Goal: Task Accomplishment & Management: Manage account settings

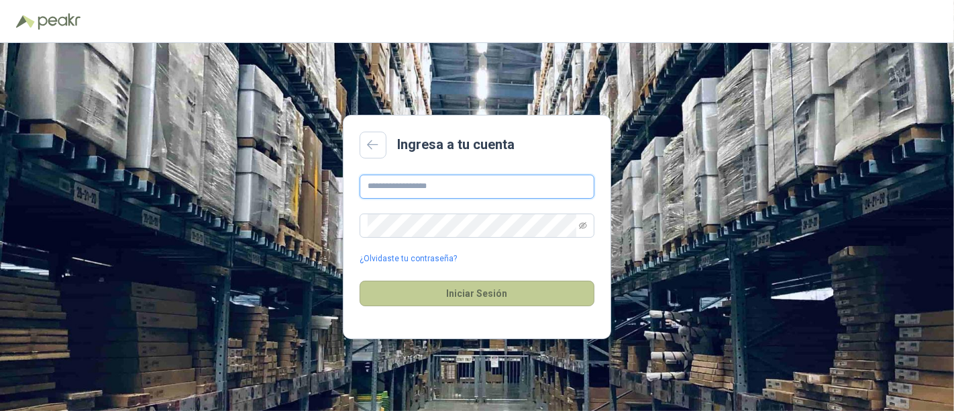
type input "**********"
click at [469, 305] on button "Iniciar Sesión" at bounding box center [477, 292] width 235 height 25
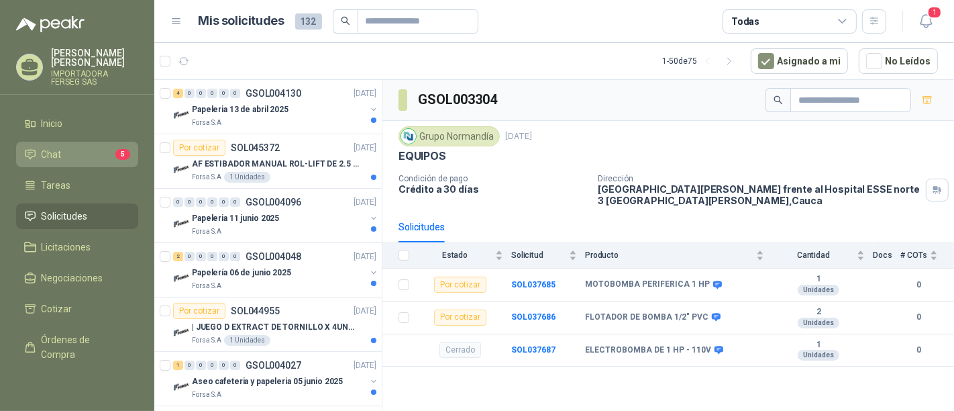
click at [96, 147] on li "Chat 5" at bounding box center [77, 154] width 106 height 15
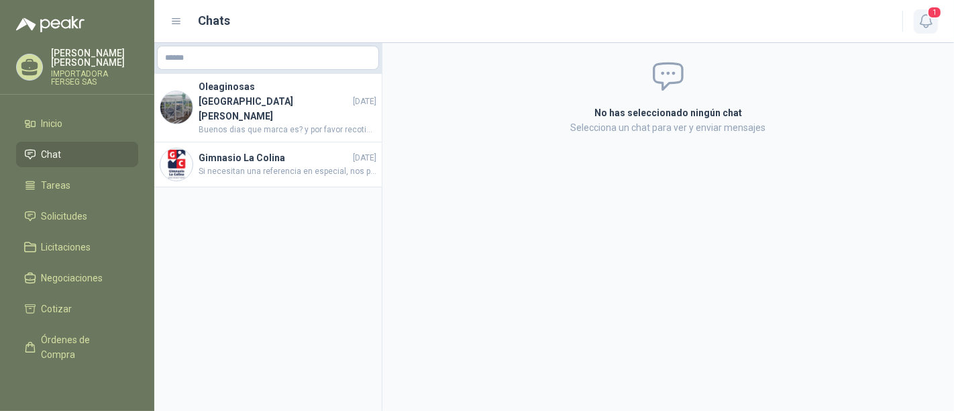
click at [936, 20] on button "1" at bounding box center [926, 21] width 24 height 24
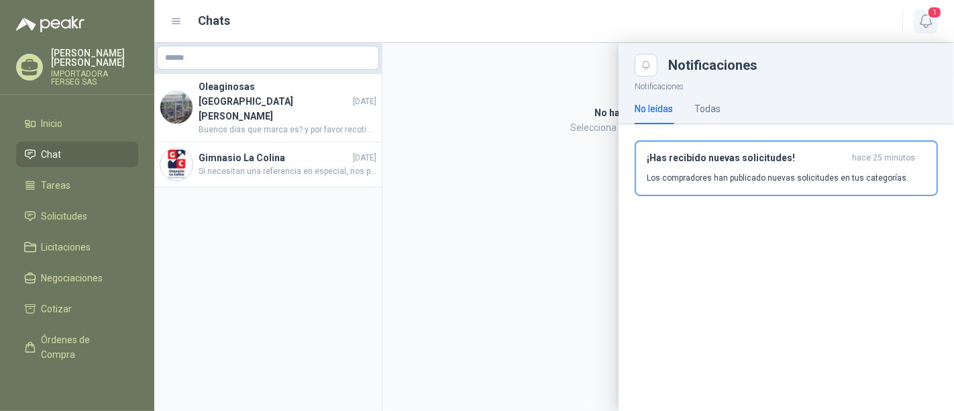
click at [936, 20] on button "1" at bounding box center [926, 21] width 24 height 24
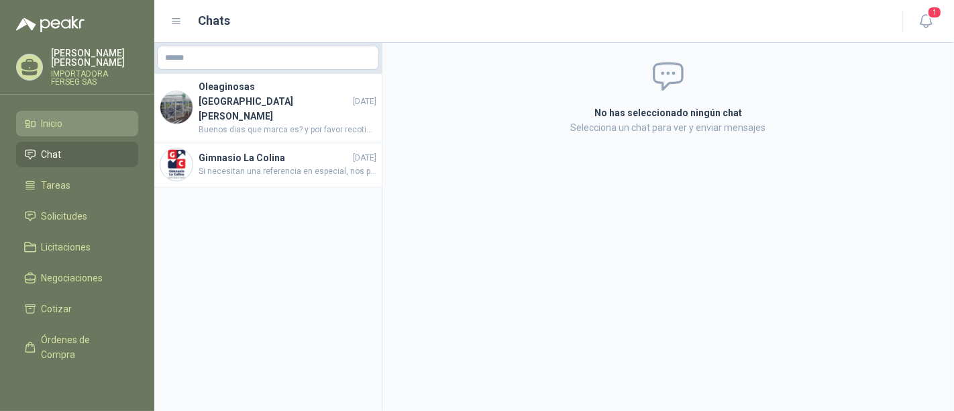
click at [51, 111] on link "Inicio" at bounding box center [77, 123] width 122 height 25
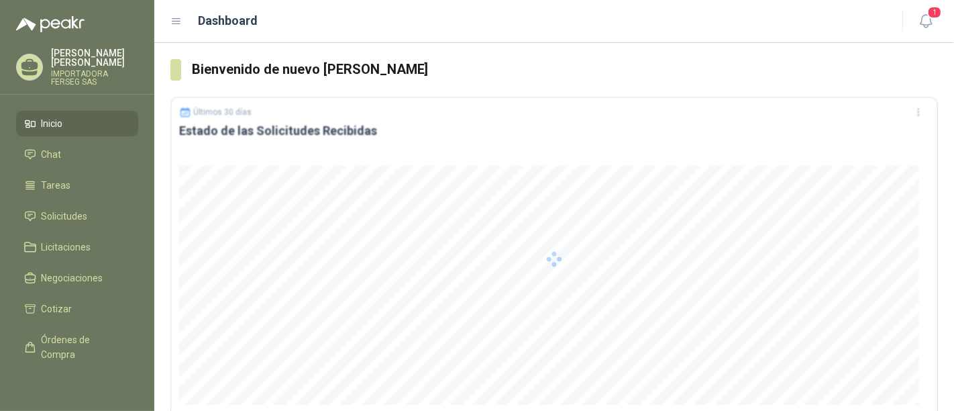
click at [51, 111] on link "Inicio" at bounding box center [77, 123] width 122 height 25
click at [57, 209] on span "Solicitudes" at bounding box center [65, 216] width 46 height 15
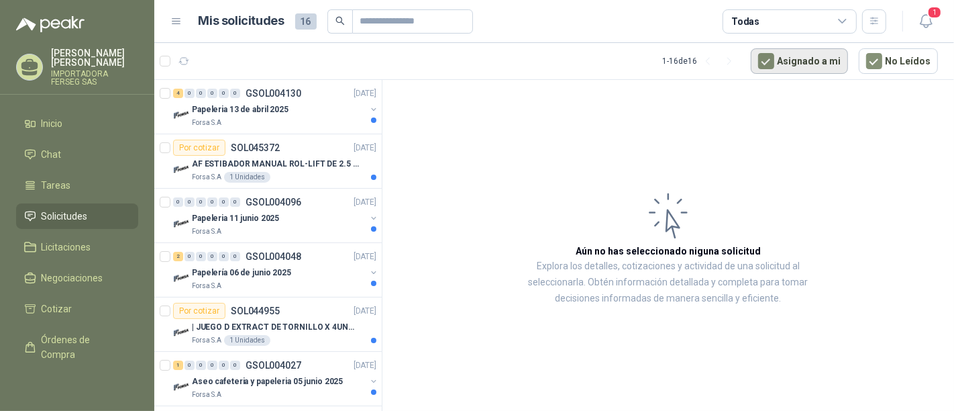
click at [843, 59] on button "Asignado a mi" at bounding box center [799, 60] width 97 height 25
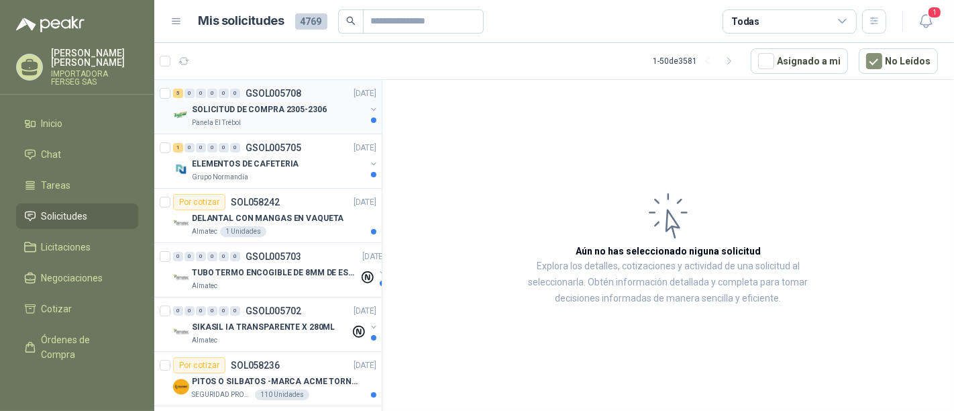
click at [239, 118] on div "Panela El Trébol" at bounding box center [279, 122] width 174 height 11
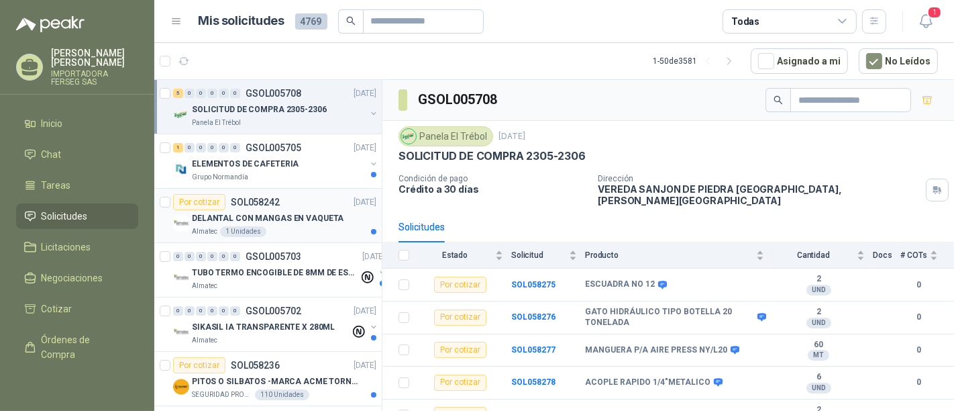
click at [271, 226] on div "Almatec 1 Unidades" at bounding box center [284, 231] width 184 height 11
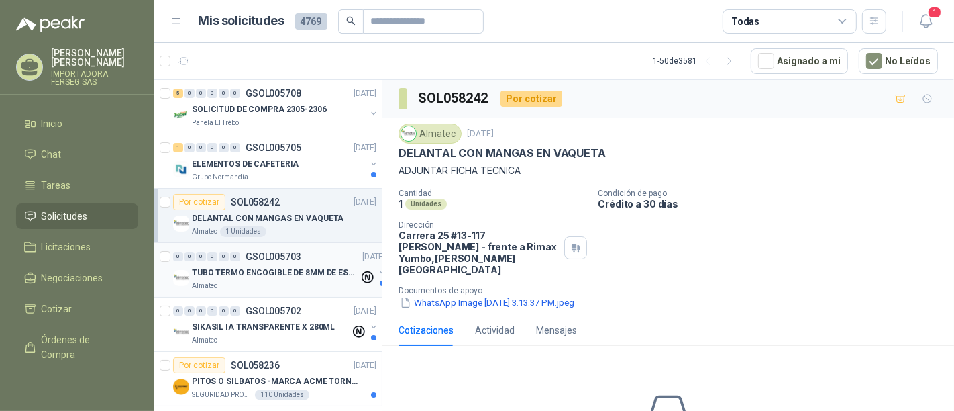
click at [262, 264] on div "TUBO TERMO ENCOGIBLE DE 8MM DE ESPESOR X 5CMS" at bounding box center [275, 272] width 167 height 16
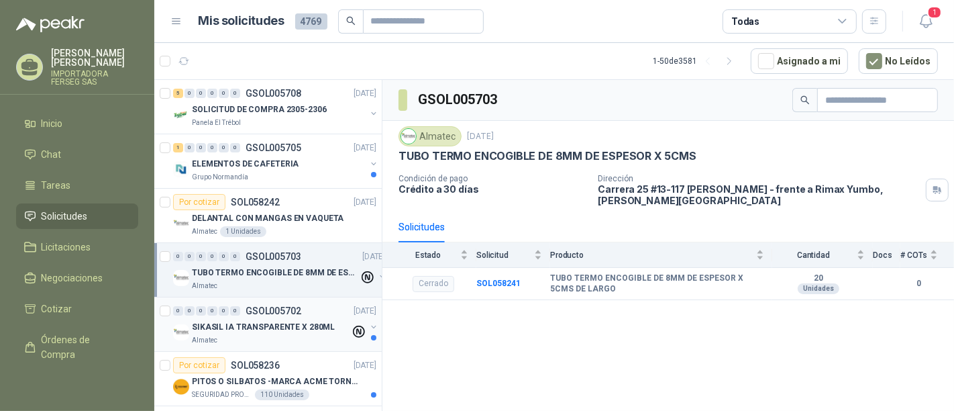
click at [286, 330] on p "SIKASIL IA TRANSPARENTE X 280ML" at bounding box center [263, 327] width 143 height 13
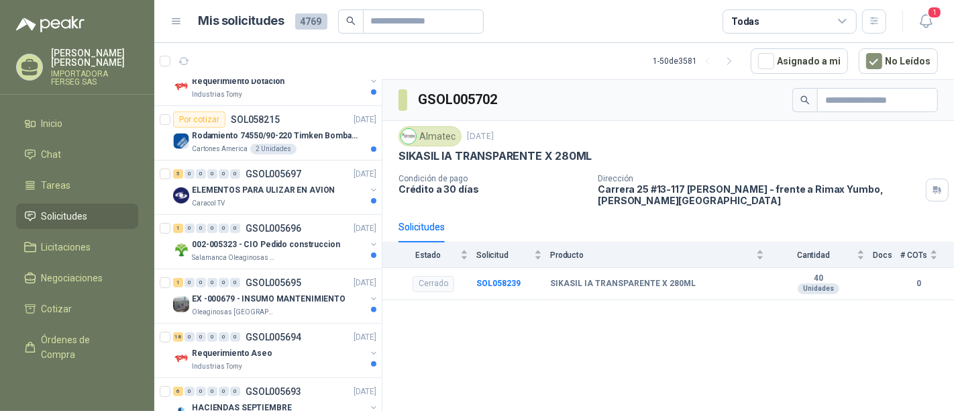
scroll to position [429, 0]
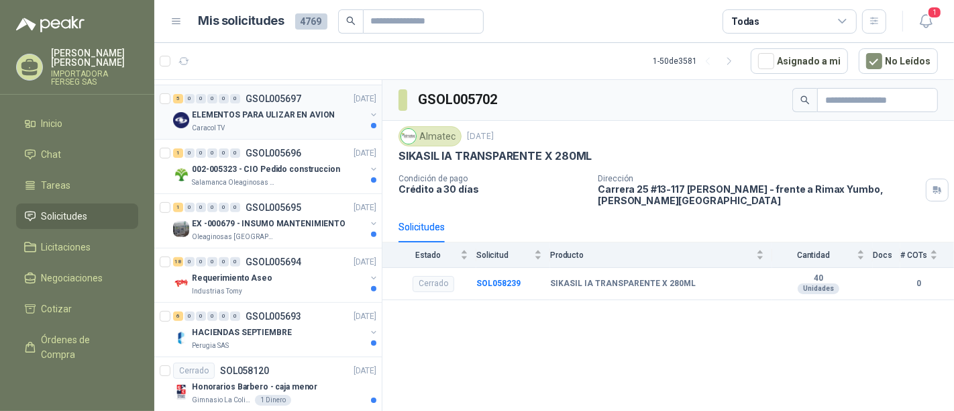
click at [256, 123] on div "Caracol TV" at bounding box center [279, 128] width 174 height 11
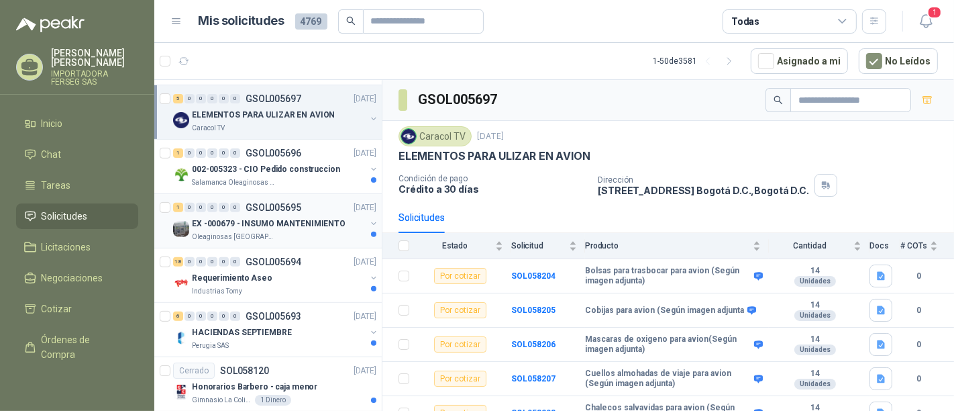
click at [270, 226] on p "EX -000679 - INSUMO MANTENIMIENTO" at bounding box center [269, 223] width 154 height 13
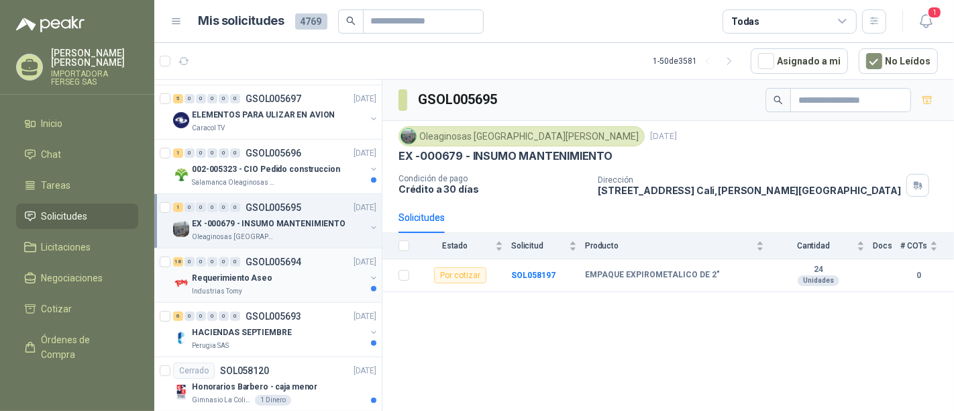
click at [274, 286] on div "Industrias Tomy" at bounding box center [279, 291] width 174 height 11
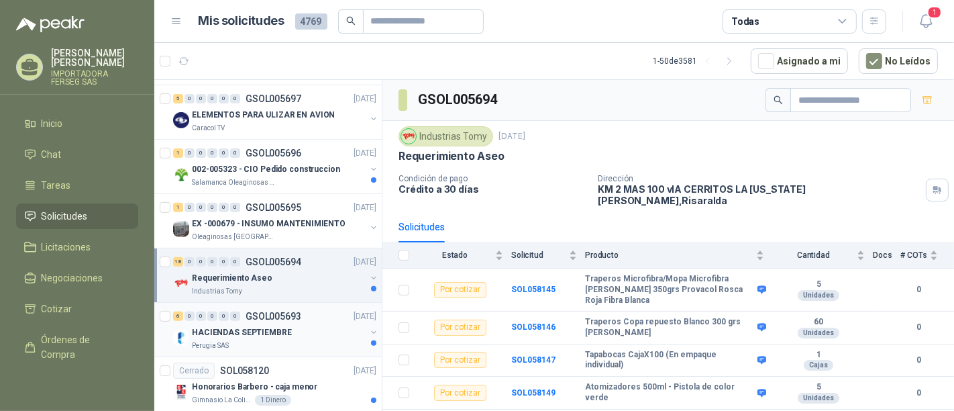
click at [262, 340] on div "Perugia SAS" at bounding box center [279, 345] width 174 height 11
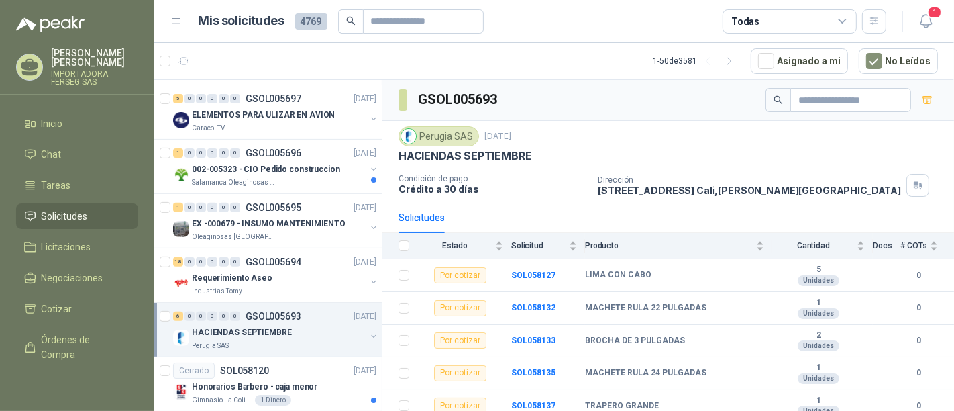
scroll to position [39, 0]
